Goal: Information Seeking & Learning: Learn about a topic

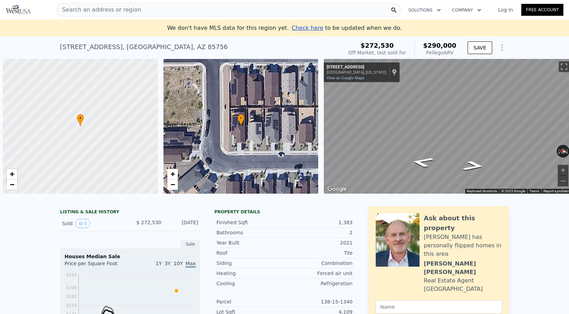
scroll to position [0, 3]
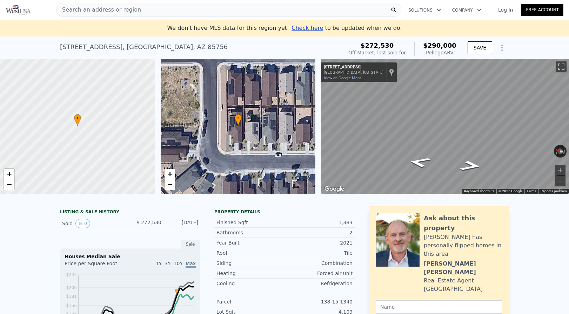
type input "$ 291,000"
type input "-$ 12,321"
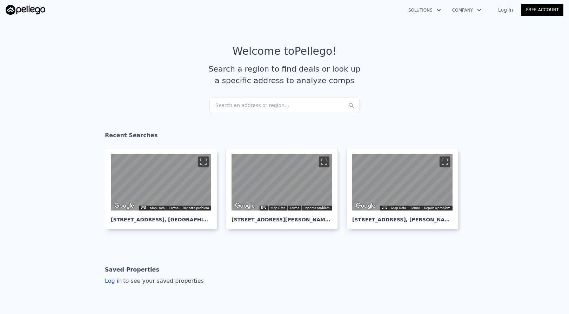
click at [297, 103] on div "Search an address or region..." at bounding box center [284, 105] width 150 height 15
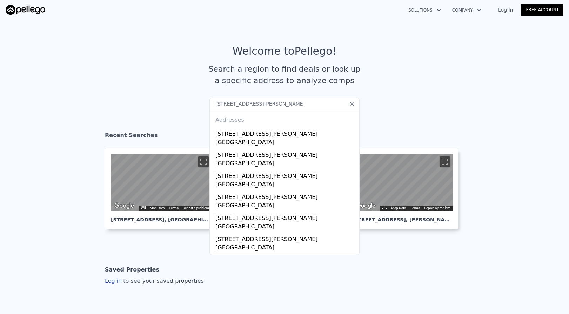
click at [235, 103] on input "[STREET_ADDRESS][PERSON_NAME]" at bounding box center [284, 104] width 150 height 13
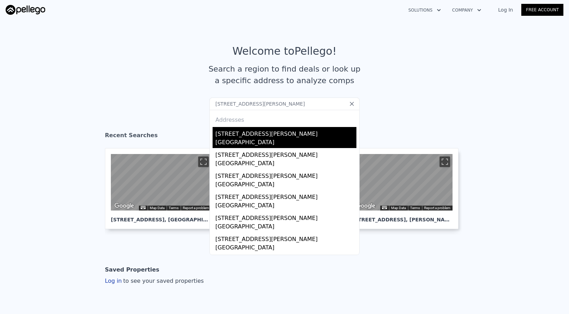
type input "[STREET_ADDRESS][PERSON_NAME]"
click at [244, 136] on div "[STREET_ADDRESS][PERSON_NAME]" at bounding box center [285, 132] width 141 height 11
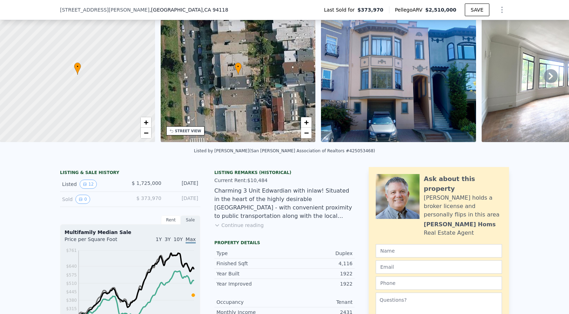
scroll to position [33, 0]
click at [546, 76] on icon at bounding box center [551, 76] width 14 height 14
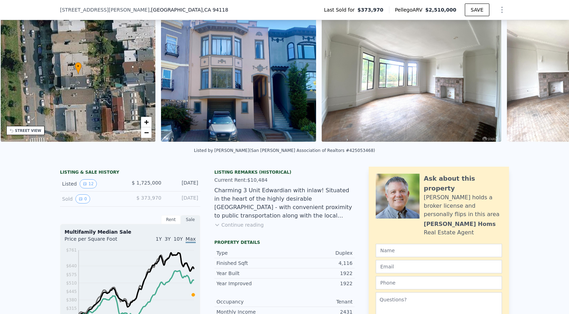
scroll to position [0, 163]
click at [551, 76] on icon at bounding box center [551, 75] width 4 height 7
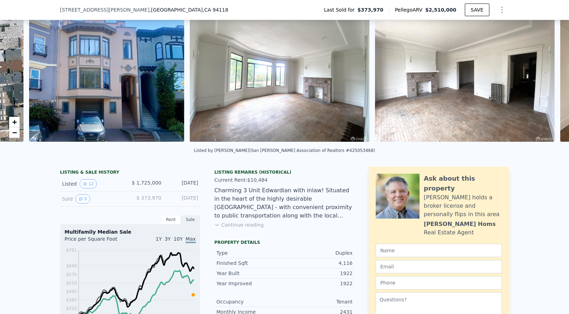
scroll to position [0, 321]
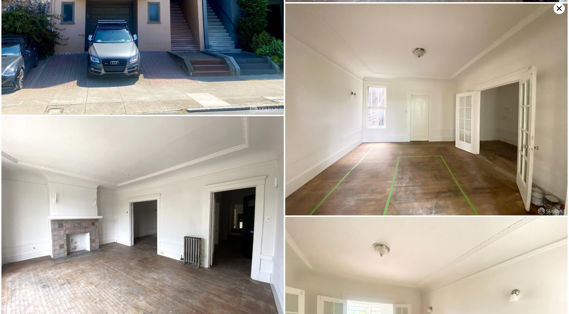
scroll to position [213, 0]
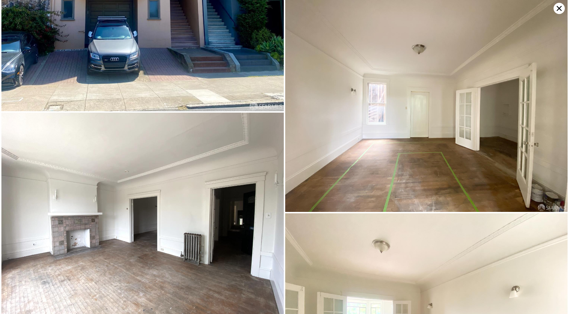
click at [558, 7] on icon at bounding box center [559, 8] width 11 height 11
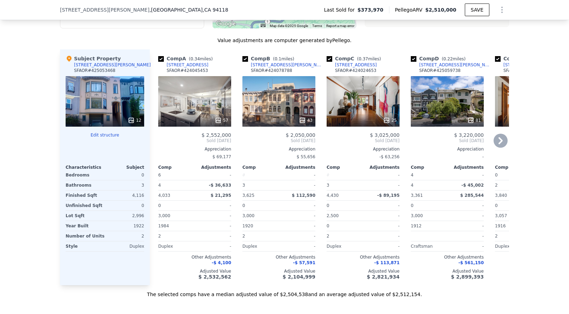
scroll to position [799, 0]
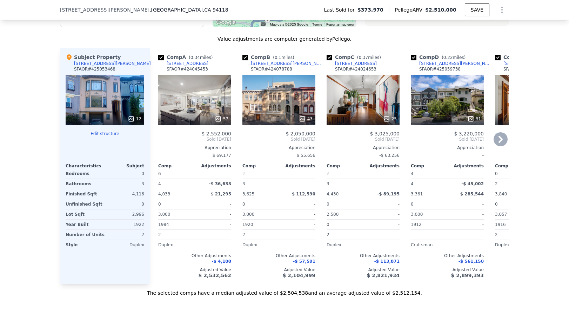
click at [202, 104] on div "57" at bounding box center [194, 100] width 73 height 51
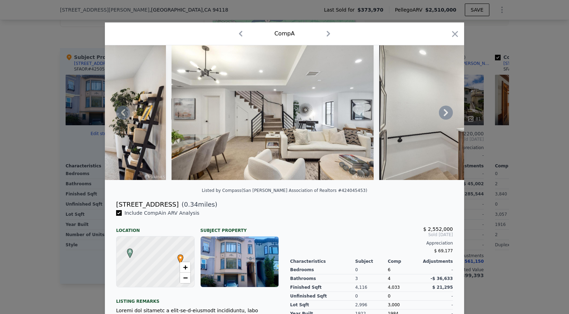
click at [446, 115] on icon at bounding box center [446, 113] width 14 height 14
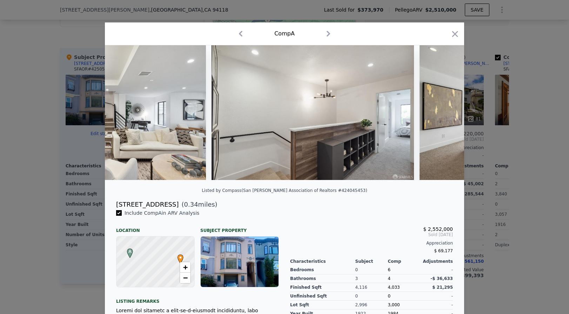
scroll to position [0, 4147]
click at [449, 107] on icon at bounding box center [446, 113] width 14 height 14
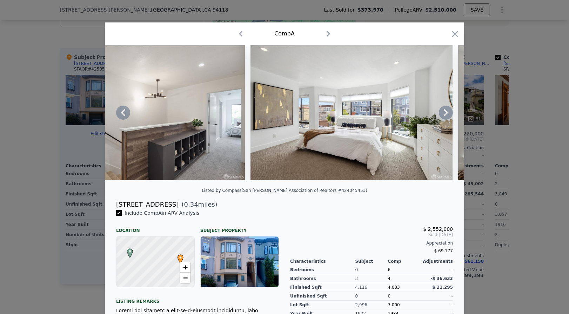
click at [449, 110] on icon at bounding box center [446, 113] width 14 height 14
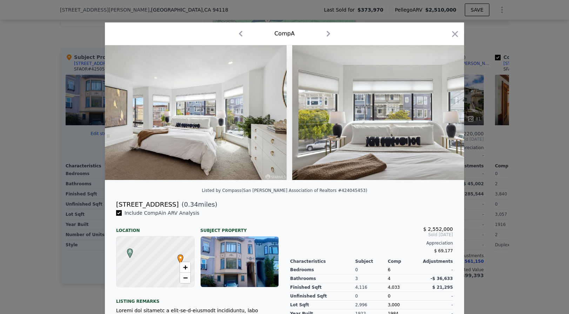
scroll to position [0, 4483]
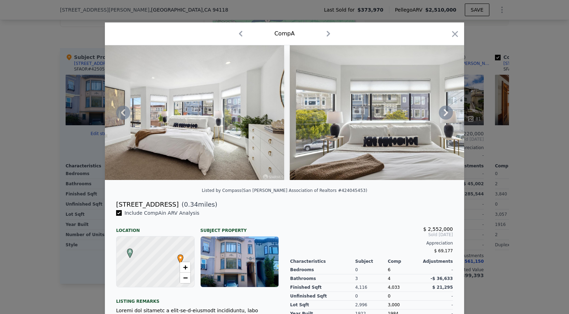
click at [447, 111] on icon at bounding box center [446, 112] width 4 height 7
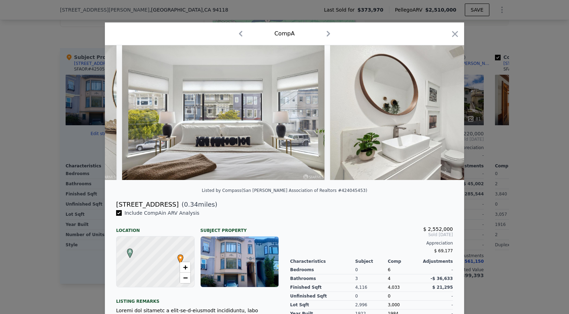
scroll to position [0, 4652]
click at [444, 113] on icon at bounding box center [446, 113] width 14 height 14
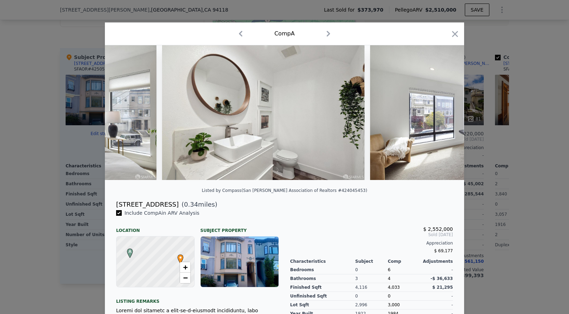
scroll to position [0, 4820]
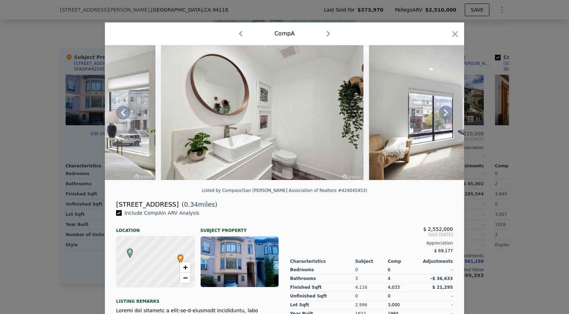
click at [449, 109] on icon at bounding box center [446, 113] width 14 height 14
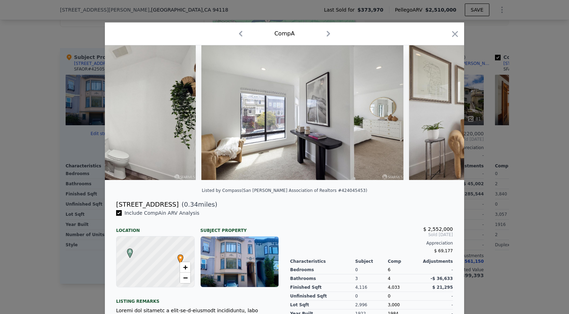
scroll to position [0, 4989]
click at [447, 109] on icon at bounding box center [446, 113] width 14 height 14
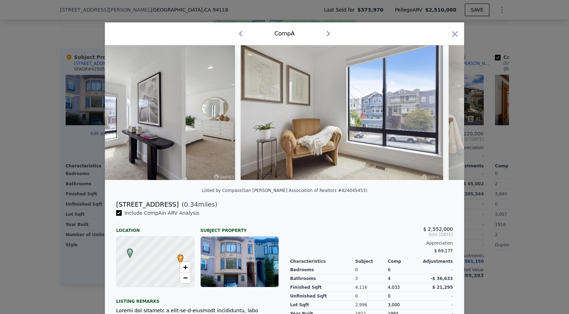
scroll to position [0, 5157]
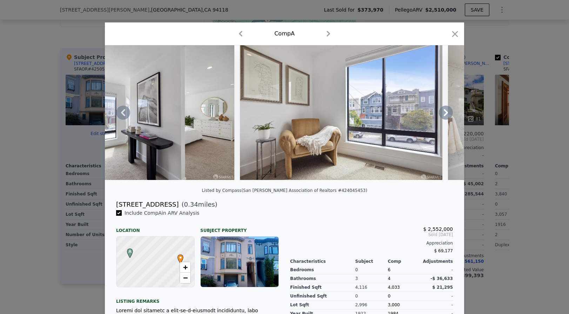
click at [446, 113] on icon at bounding box center [446, 112] width 4 height 7
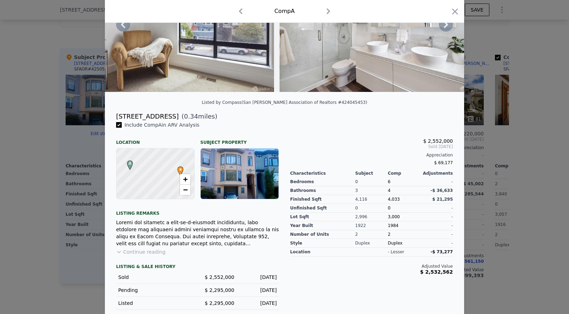
scroll to position [89, 0]
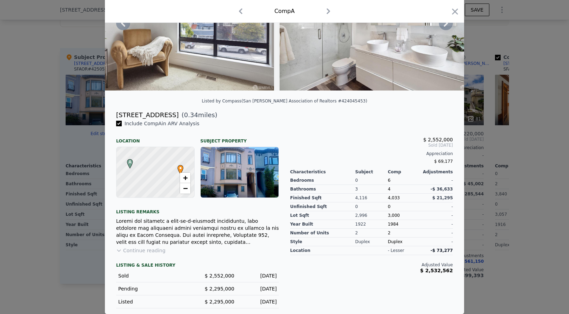
click at [141, 252] on button "Continue reading" at bounding box center [140, 250] width 49 height 7
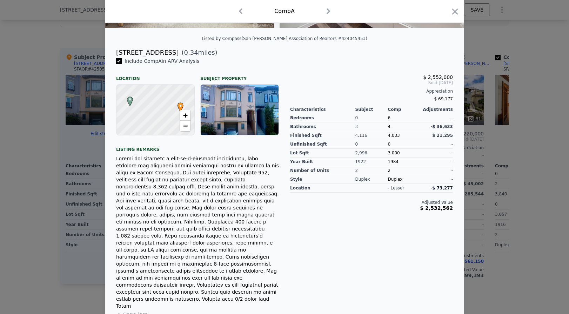
scroll to position [195, 0]
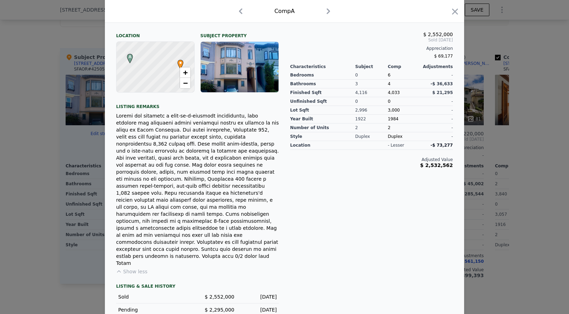
click at [454, 14] on icon "button" at bounding box center [455, 12] width 10 height 10
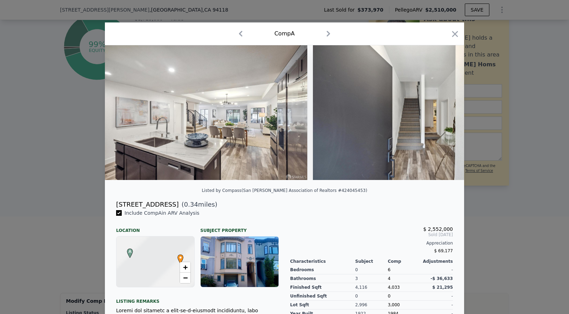
scroll to position [425, 0]
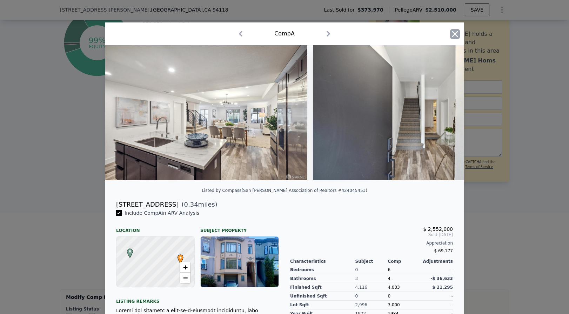
click at [454, 34] on icon "button" at bounding box center [455, 34] width 6 height 6
